Goal: Transaction & Acquisition: Download file/media

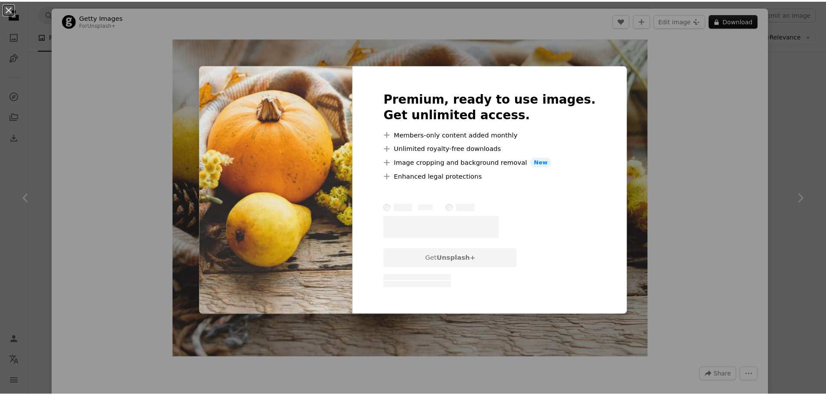
scroll to position [564, 0]
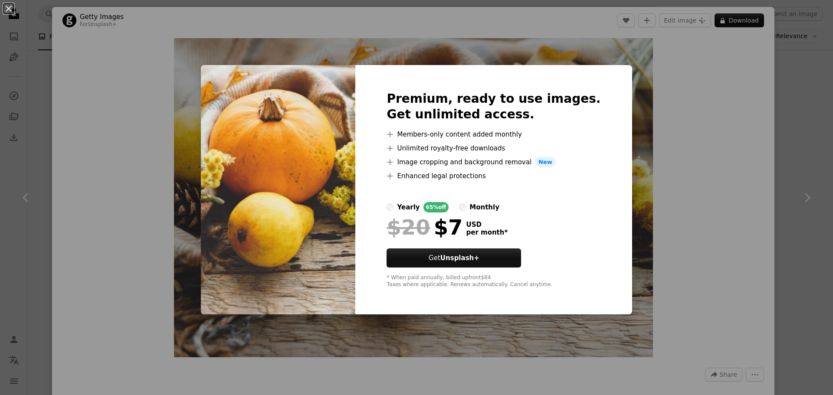
click at [138, 39] on div "An X shape Premium, ready to use images. Get unlimited access. A plus sign Memb…" at bounding box center [416, 197] width 833 height 395
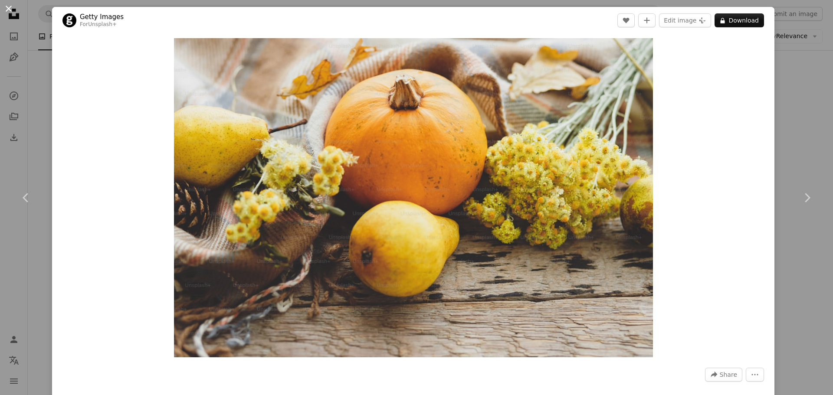
click at [10, 13] on button "An X shape" at bounding box center [8, 8] width 10 height 10
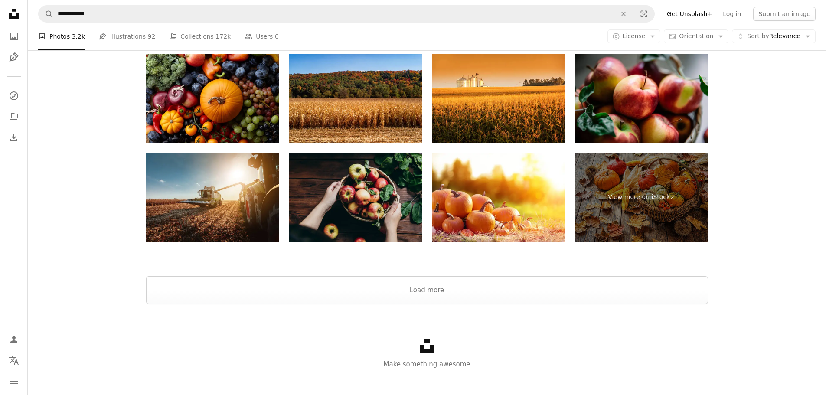
scroll to position [1570, 0]
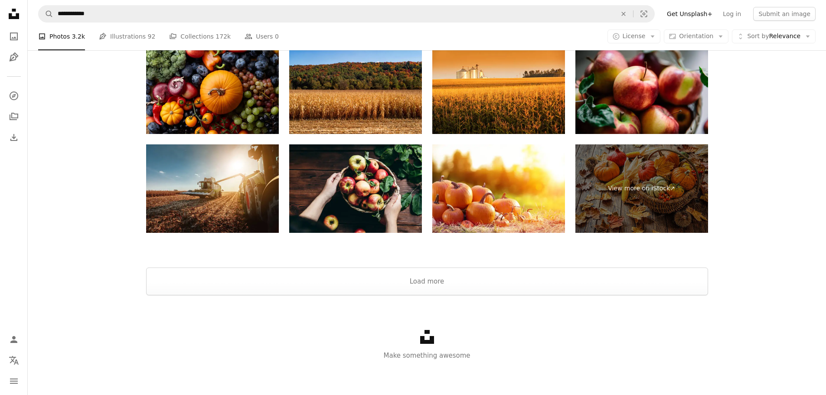
click at [433, 295] on div "Unsplash logo Make something awesome" at bounding box center [427, 345] width 798 height 100
click at [433, 283] on button "Load more" at bounding box center [427, 282] width 562 height 28
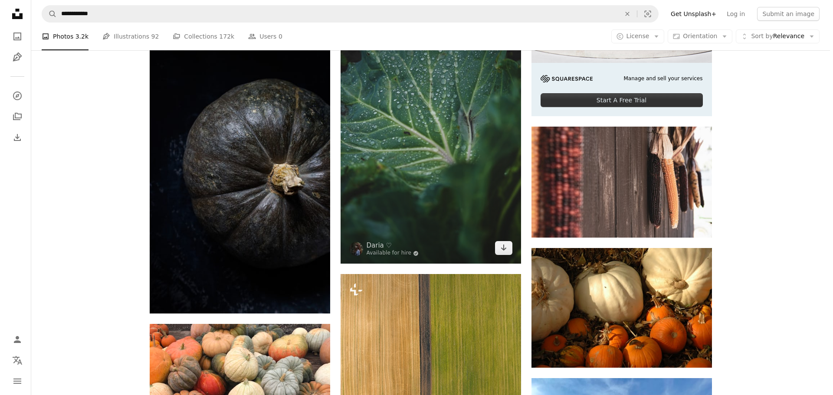
scroll to position [3250, 0]
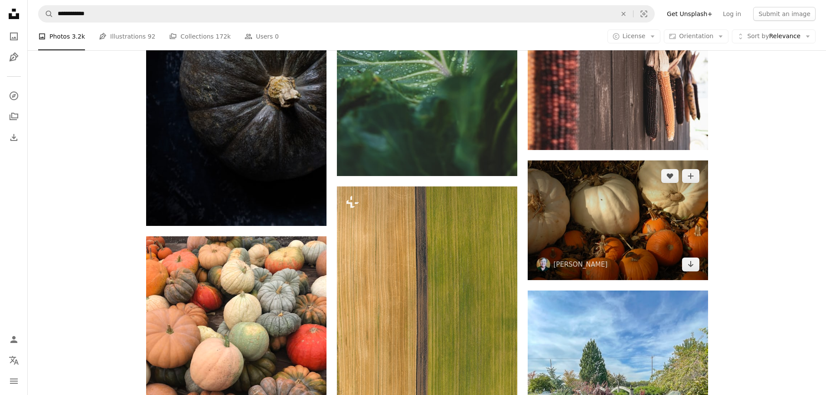
click at [604, 227] on img at bounding box center [618, 220] width 180 height 120
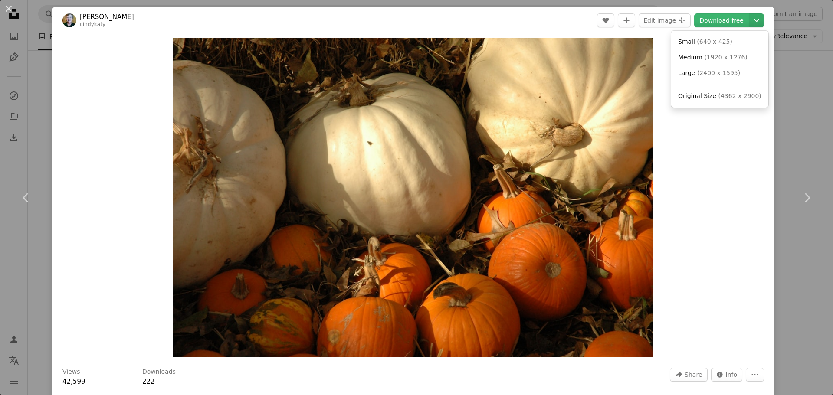
click at [749, 20] on icon "Chevron down" at bounding box center [756, 20] width 14 height 10
click at [697, 68] on link "Large ( 2400 x 1595 )" at bounding box center [719, 73] width 90 height 16
